Goal: Information Seeking & Learning: Check status

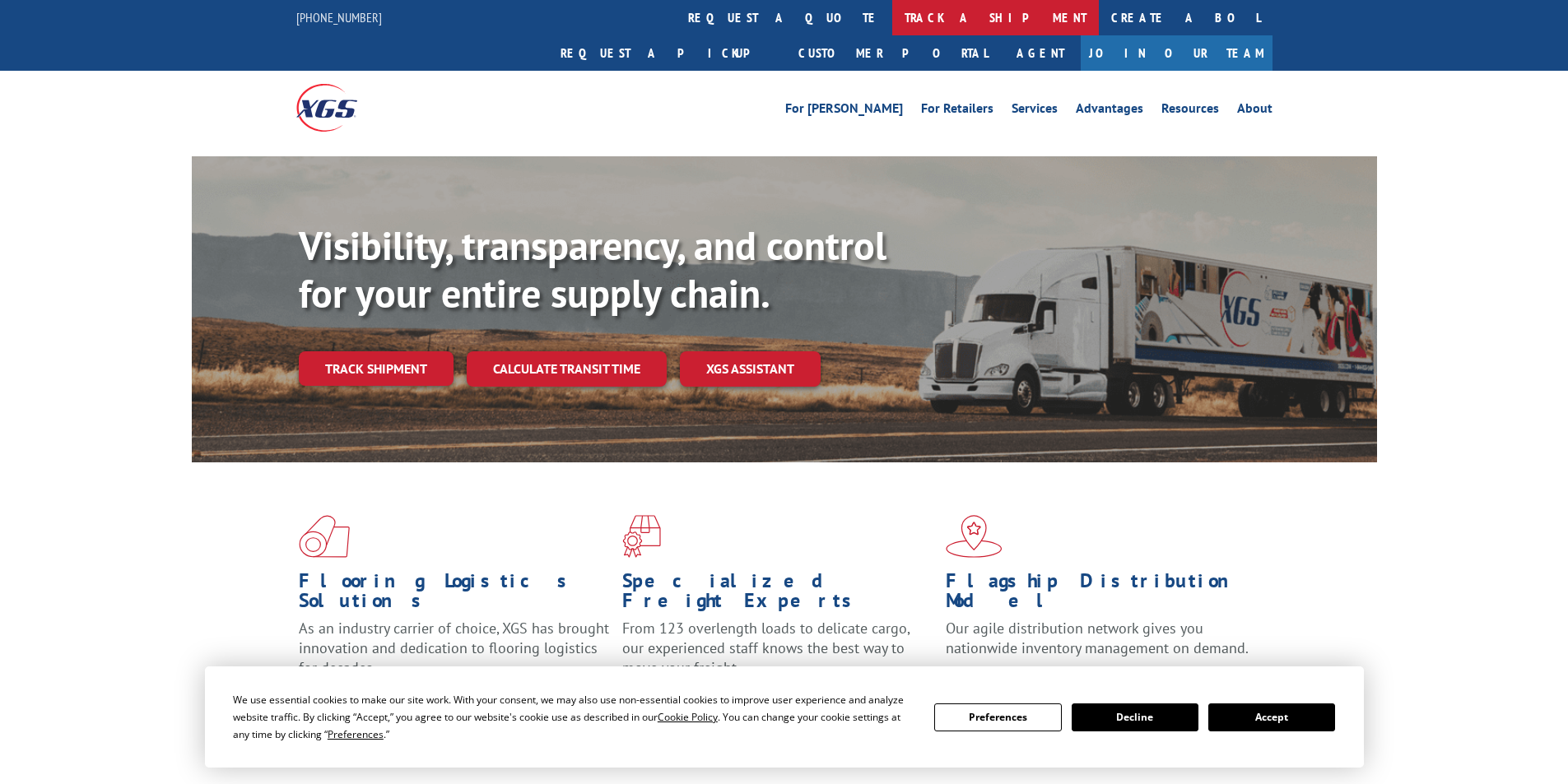
click at [892, 13] on link "track a shipment" at bounding box center [995, 18] width 207 height 35
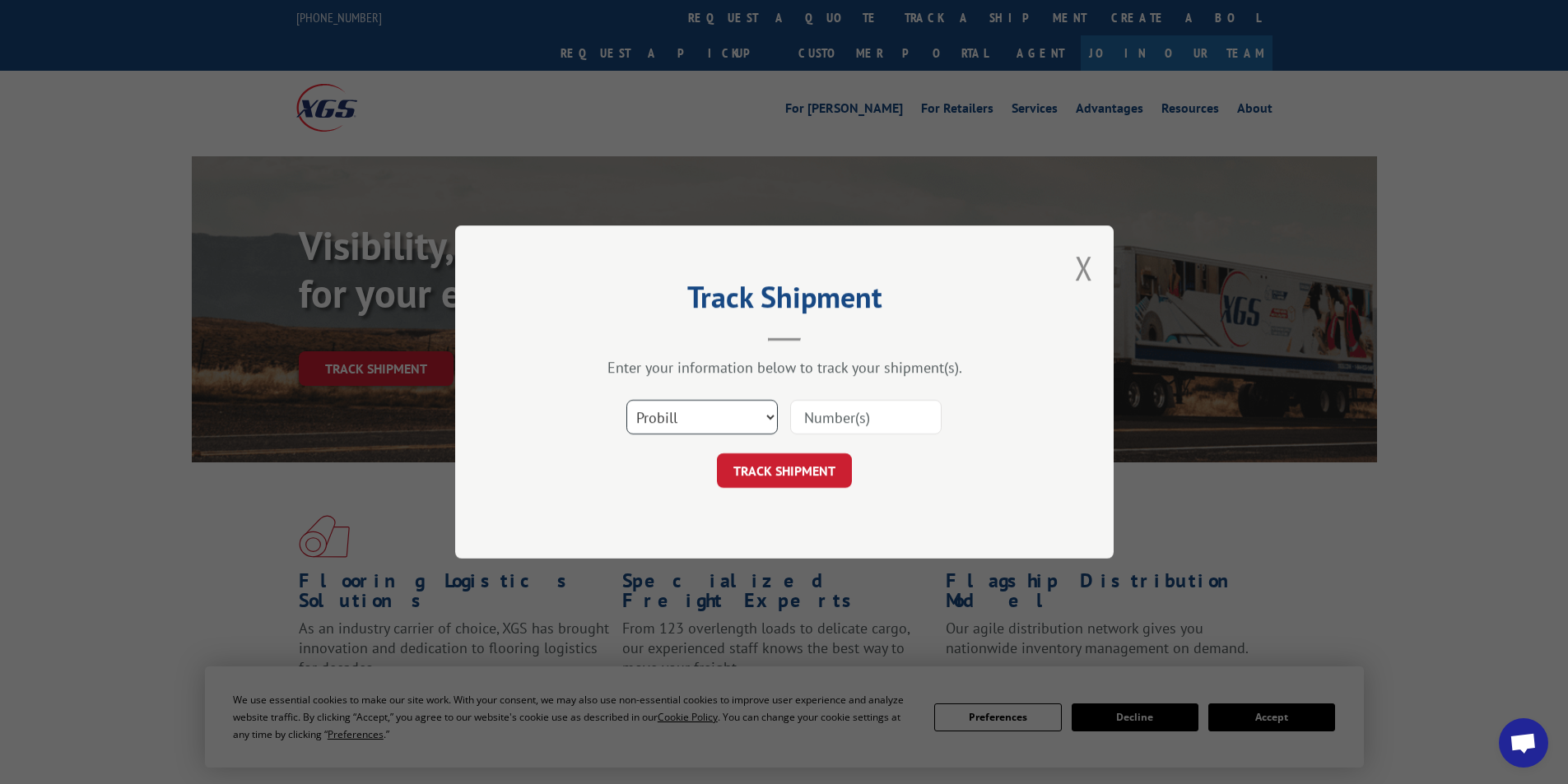
click at [767, 419] on select "Select category... Probill BOL PO" at bounding box center [702, 416] width 151 height 34
select select "bol"
click at [626, 400] on select "Select category... Probill BOL PO" at bounding box center [702, 416] width 151 height 34
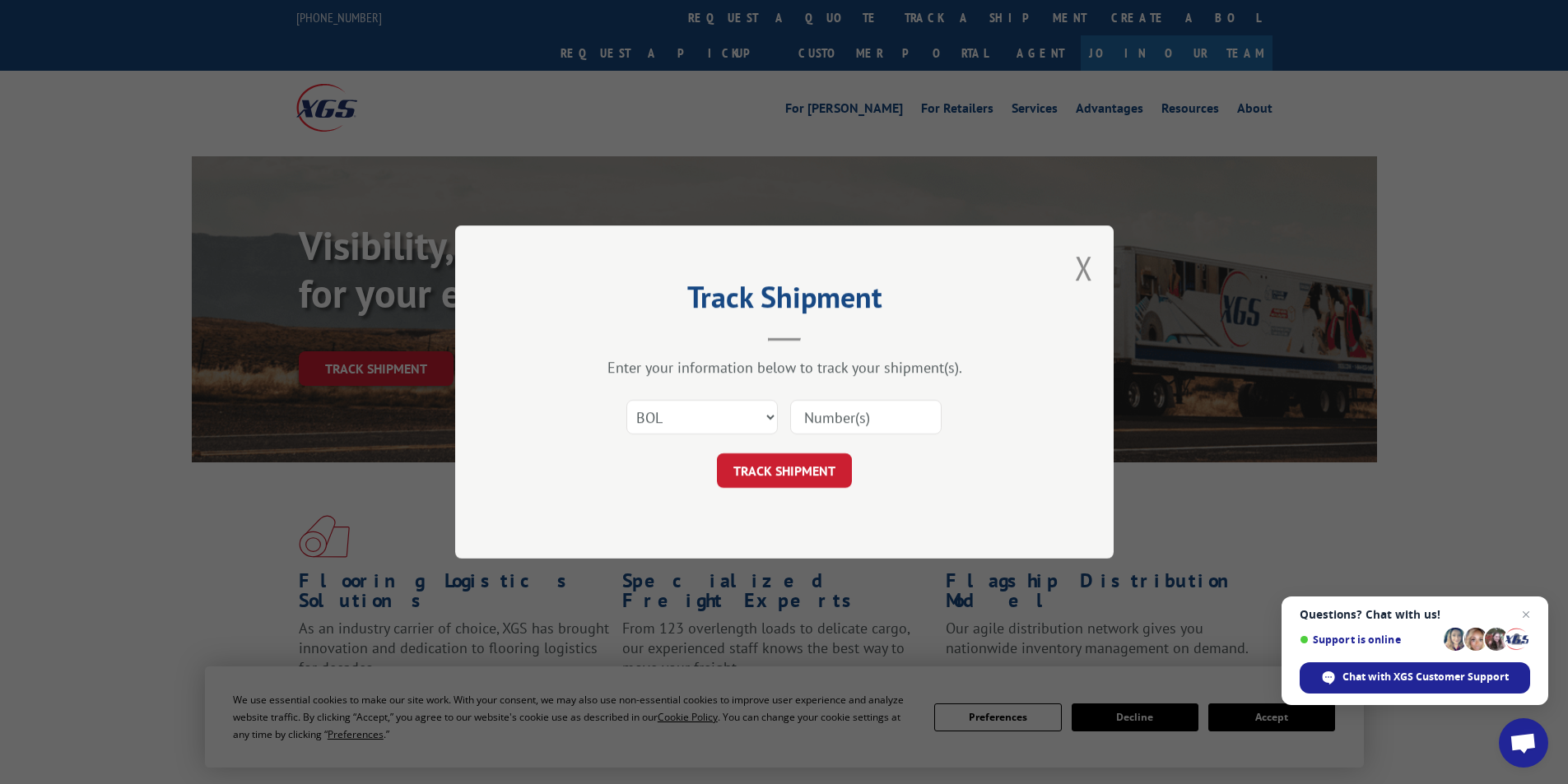
click at [818, 406] on input at bounding box center [865, 416] width 151 height 34
type input "2845878"
click at [790, 475] on button "TRACK SHIPMENT" at bounding box center [784, 470] width 135 height 34
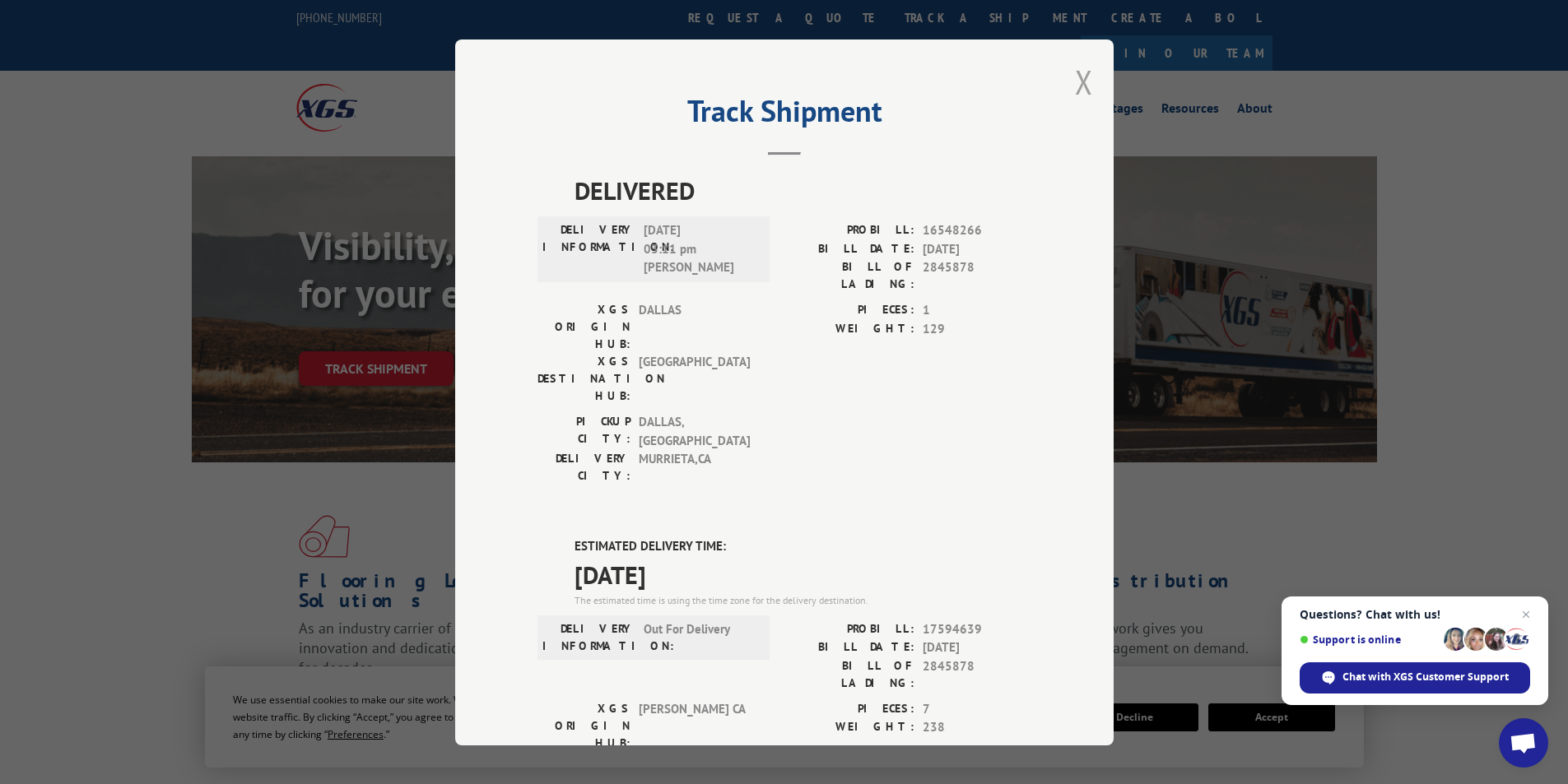
click at [1081, 80] on button "Close modal" at bounding box center [1084, 82] width 19 height 44
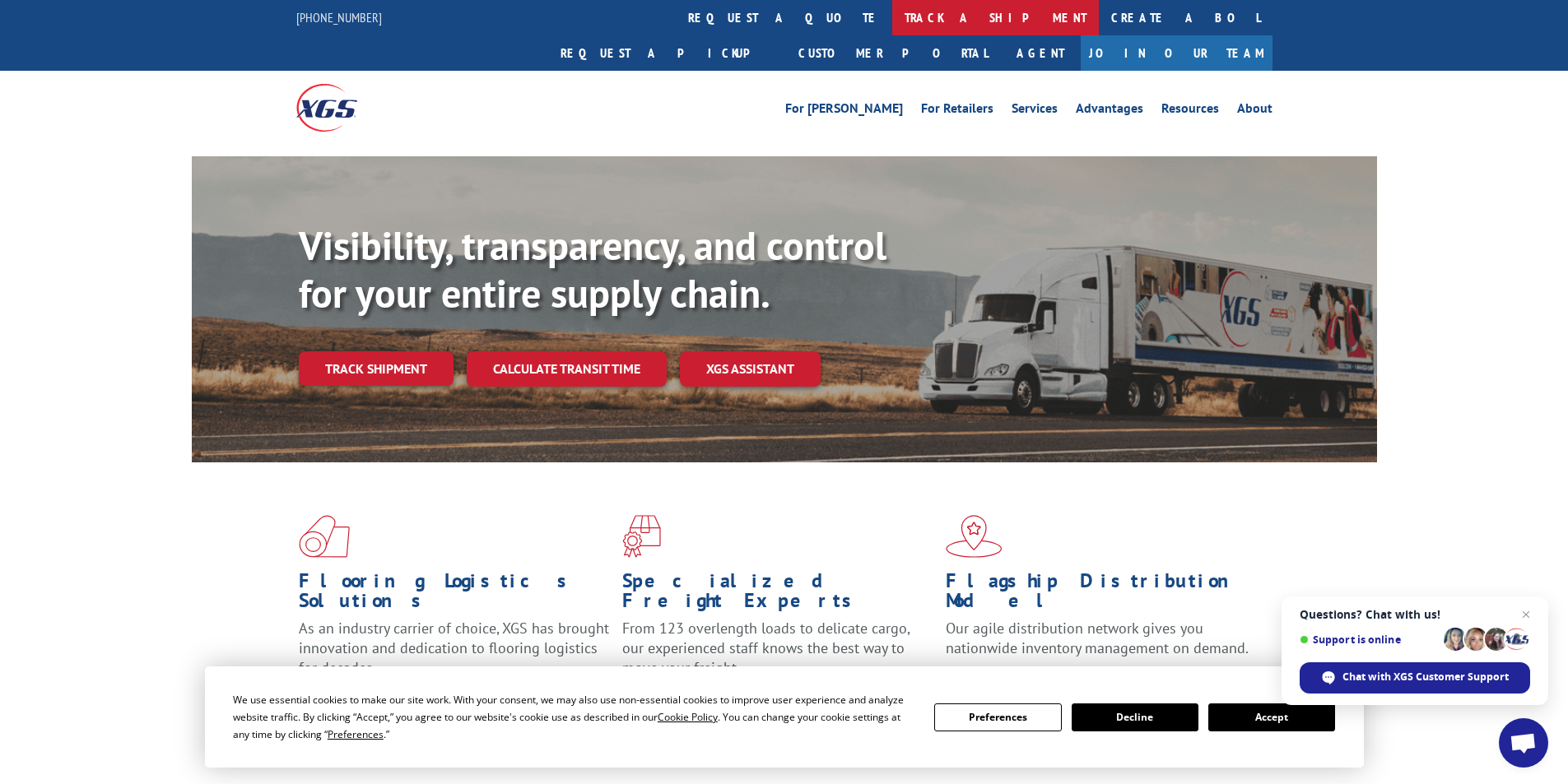
click at [892, 17] on link "track a shipment" at bounding box center [995, 18] width 207 height 35
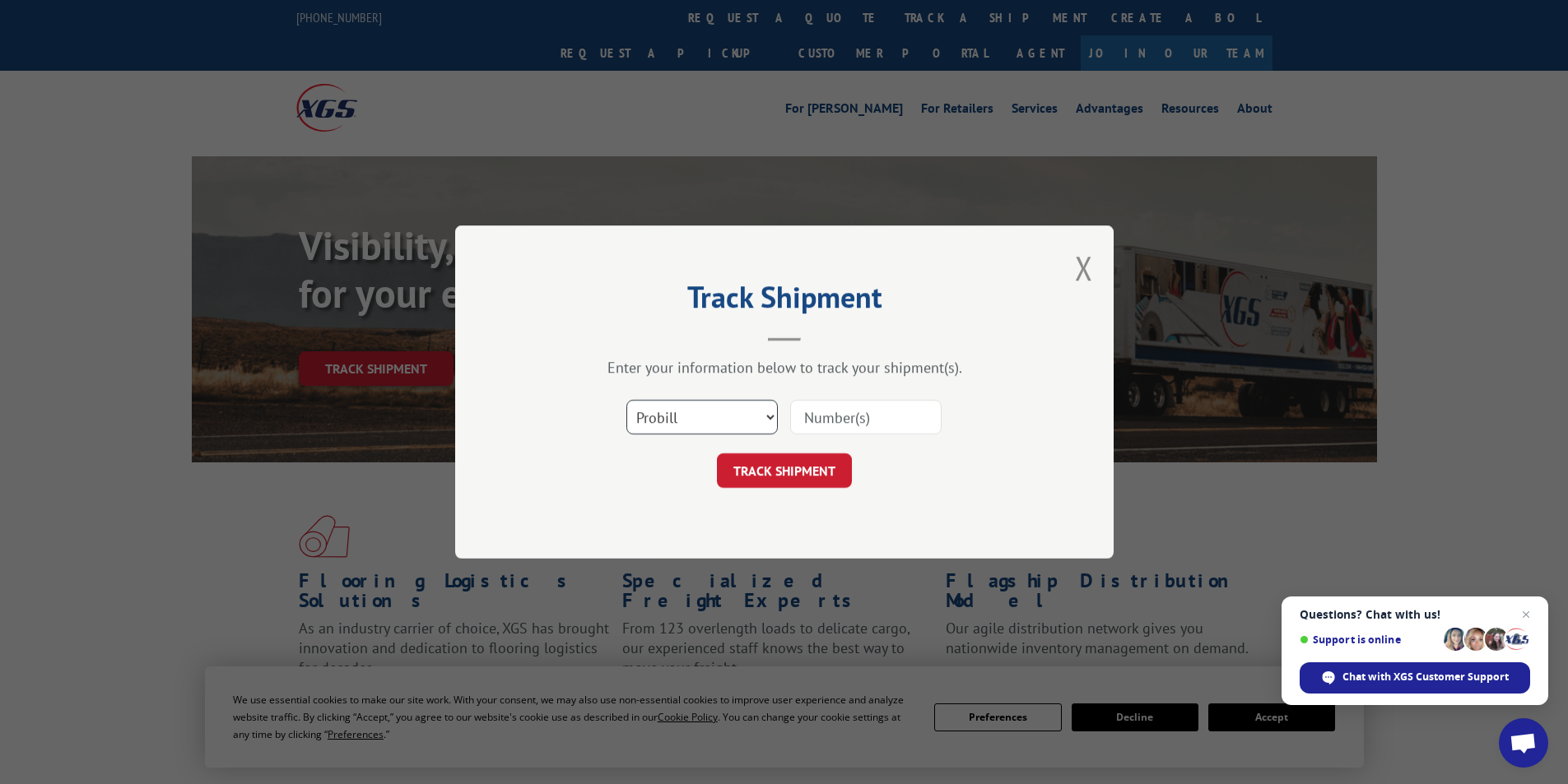
click at [772, 425] on select "Select category... Probill BOL PO" at bounding box center [702, 416] width 151 height 34
select select "bol"
click at [626, 400] on select "Select category... Probill BOL PO" at bounding box center [702, 416] width 151 height 34
click at [816, 415] on input at bounding box center [865, 416] width 151 height 34
type input "2840638"
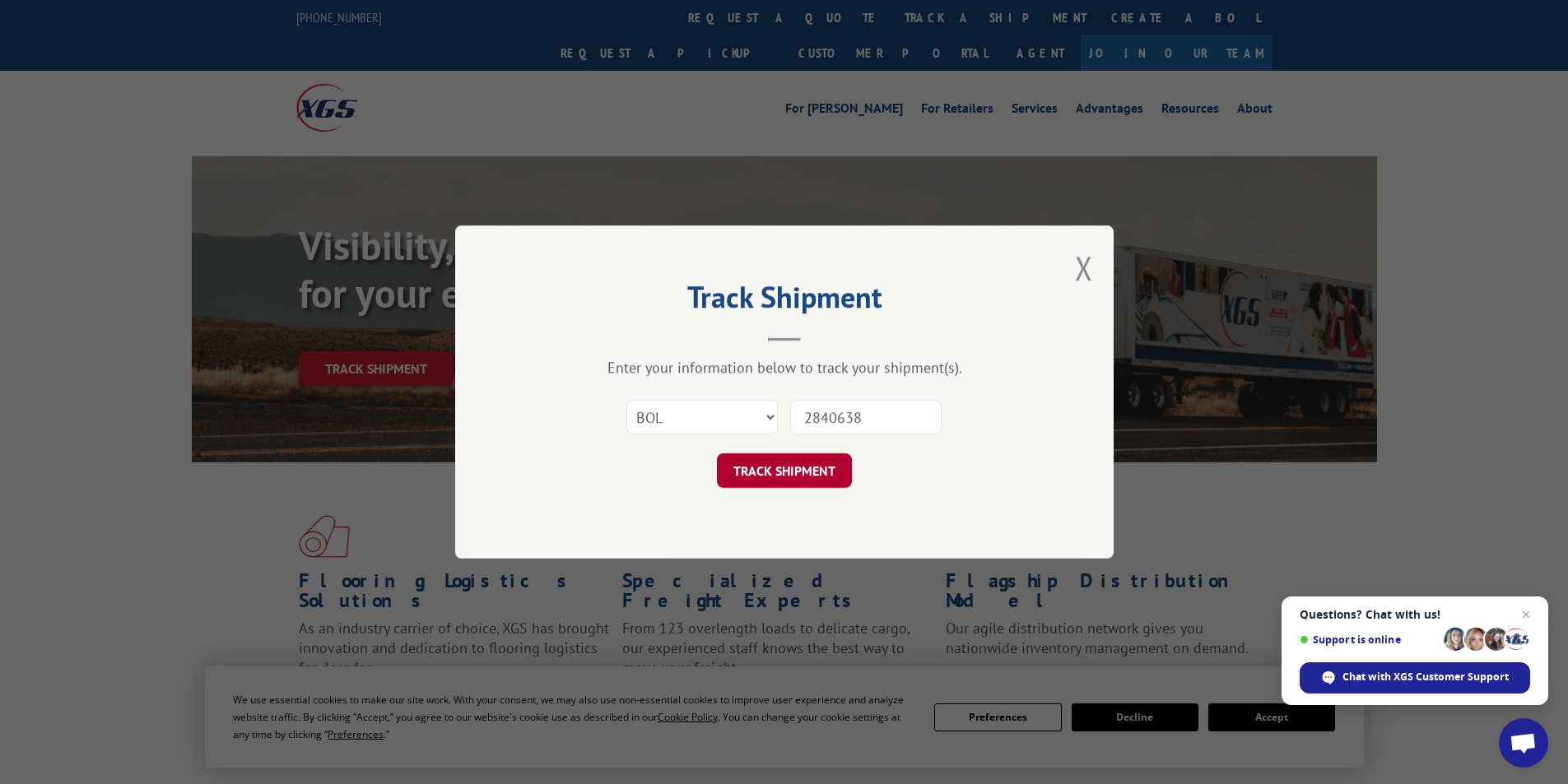
click at [784, 466] on button "TRACK SHIPMENT" at bounding box center [784, 470] width 135 height 34
